Goal: Task Accomplishment & Management: Use online tool/utility

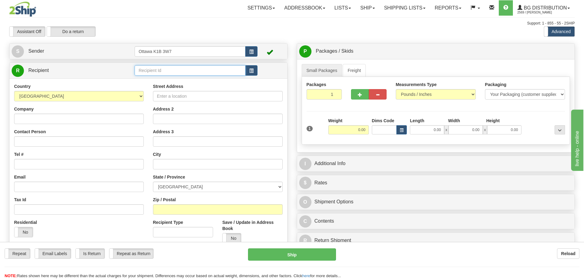
click at [182, 75] on input "text" at bounding box center [190, 70] width 111 height 10
type input "9"
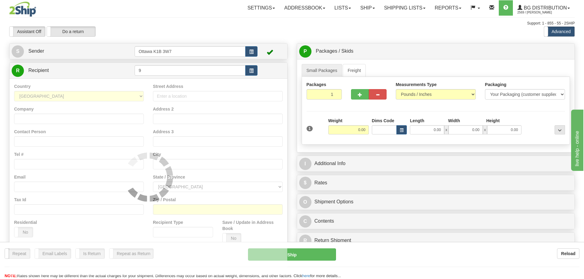
drag, startPoint x: 182, startPoint y: 41, endPoint x: 344, endPoint y: 123, distance: 181.0
click at [182, 41] on div "Toggle navigation Settings Shipping Preferences Fields Preferences New" at bounding box center [292, 174] width 584 height 349
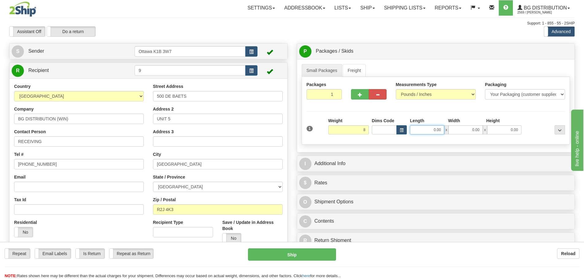
type input "8.00"
click at [419, 129] on input "0.00" at bounding box center [427, 129] width 34 height 9
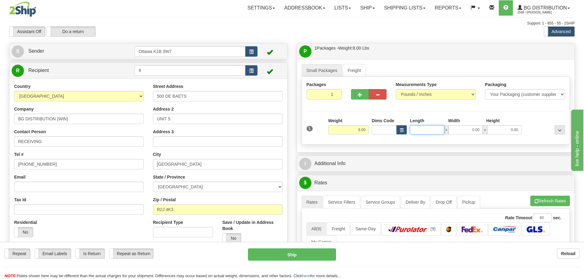
type input "3"
type input "40.00"
click at [457, 134] on input "0.00" at bounding box center [466, 129] width 34 height 9
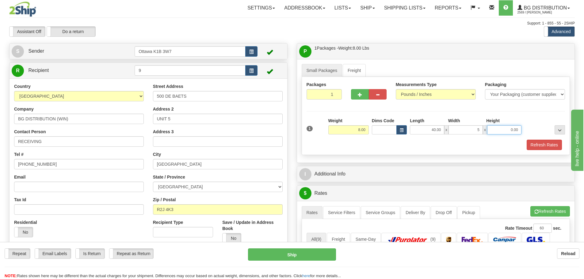
type input "5.00"
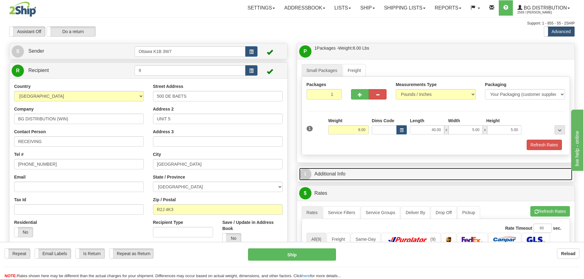
click at [358, 170] on link "I Additional Info" at bounding box center [436, 174] width 274 height 13
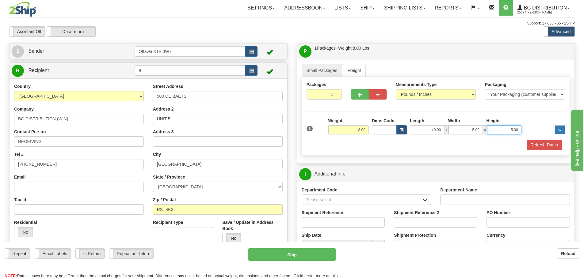
drag, startPoint x: 494, startPoint y: 130, endPoint x: 565, endPoint y: 130, distance: 71.1
click at [554, 130] on div "1 Weight 8.00 Dims Code x x" at bounding box center [436, 129] width 262 height 22
type input "3.00"
click at [426, 198] on span "button" at bounding box center [425, 200] width 4 height 4
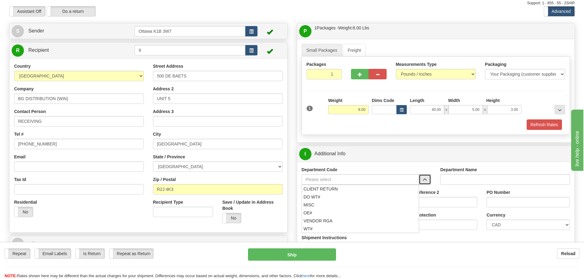
scroll to position [61, 0]
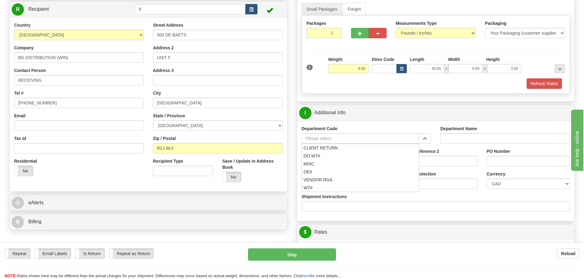
click at [293, 97] on div "P Packages / Skids 1 Packages - Weight: 8.00 Lbs 1 Skids - Weight: NaN Lbs Ship…" at bounding box center [436, 255] width 288 height 547
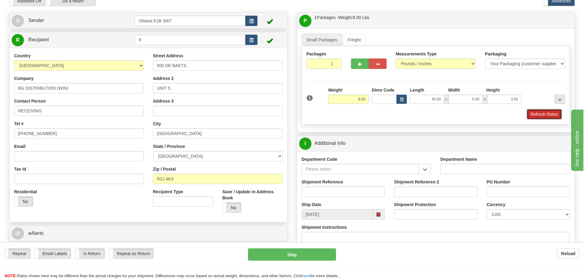
click at [539, 116] on button "Refresh Rates" at bounding box center [544, 114] width 35 height 10
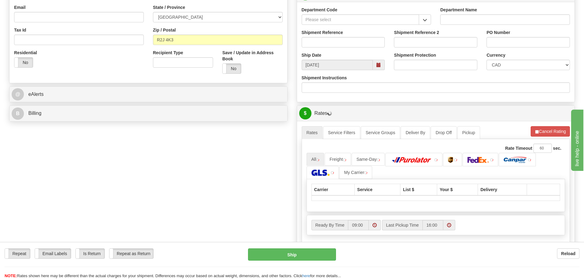
scroll to position [184, 0]
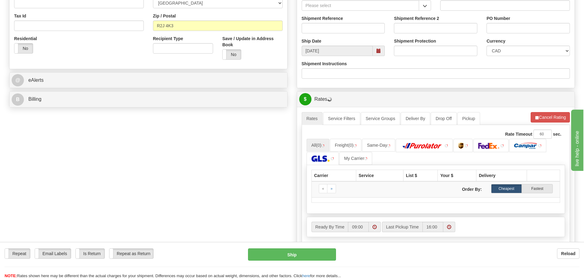
click at [434, 153] on ul "All (0) Freight (0) Same-Day My Carrier" at bounding box center [436, 152] width 259 height 26
click at [432, 151] on link at bounding box center [424, 145] width 57 height 13
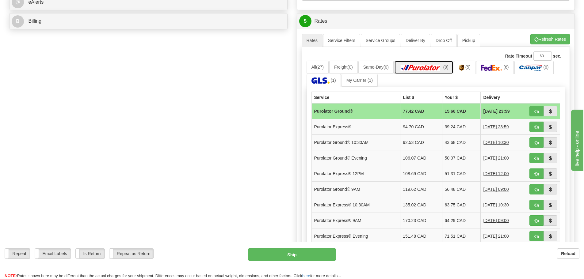
scroll to position [276, 0]
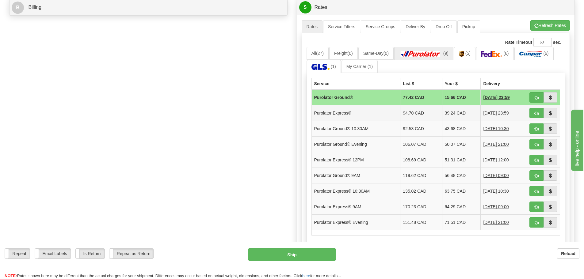
click at [372, 115] on td "Purolator Express®" at bounding box center [356, 113] width 89 height 16
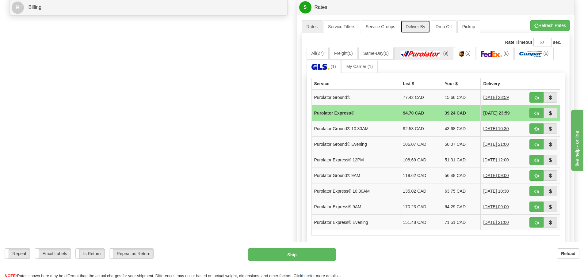
click at [425, 32] on link "Deliver By" at bounding box center [415, 26] width 29 height 13
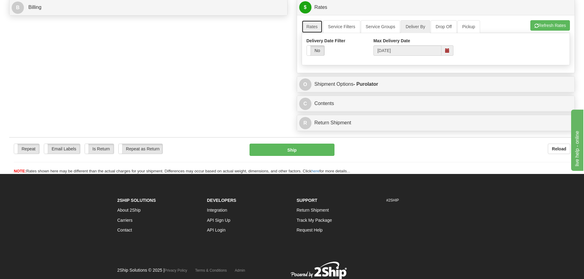
click at [320, 25] on link "Rates" at bounding box center [312, 26] width 21 height 13
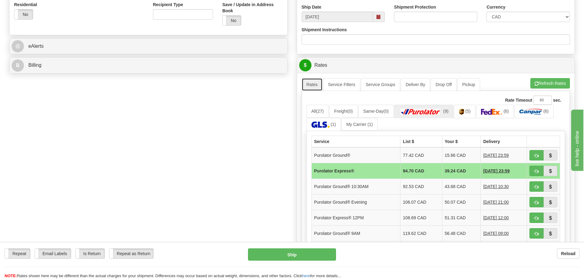
scroll to position [215, 0]
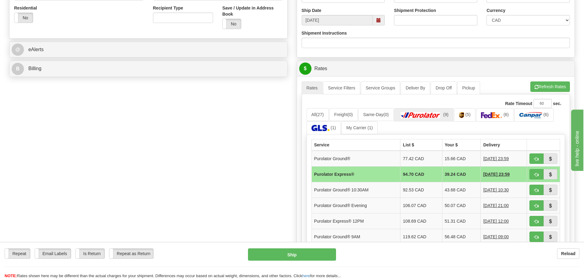
click at [485, 145] on th "Delivery" at bounding box center [504, 146] width 46 height 12
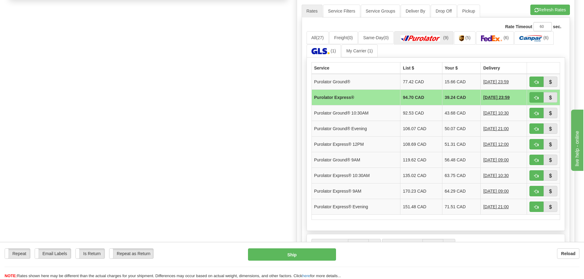
scroll to position [307, 0]
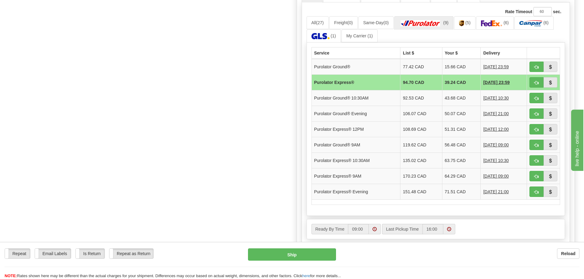
click at [138, 54] on div "Create a label for the return Create Pickup Without Label S" at bounding box center [292, 27] width 575 height 580
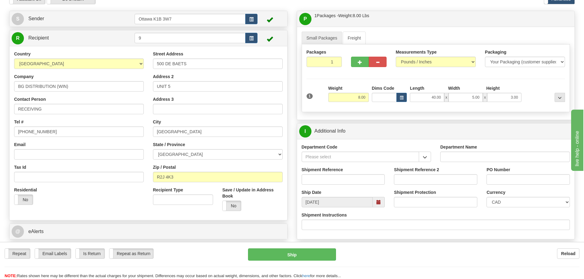
scroll to position [0, 0]
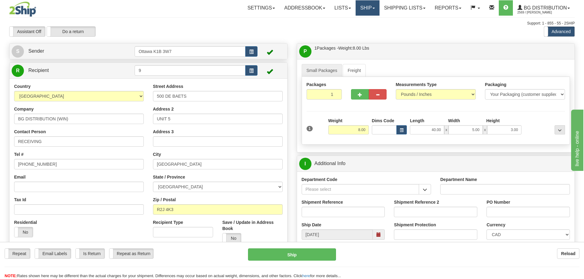
click at [370, 11] on link "Ship" at bounding box center [368, 7] width 24 height 15
click at [367, 19] on link "Ship Screen" at bounding box center [355, 21] width 48 height 8
